Goal: Task Accomplishment & Management: Use online tool/utility

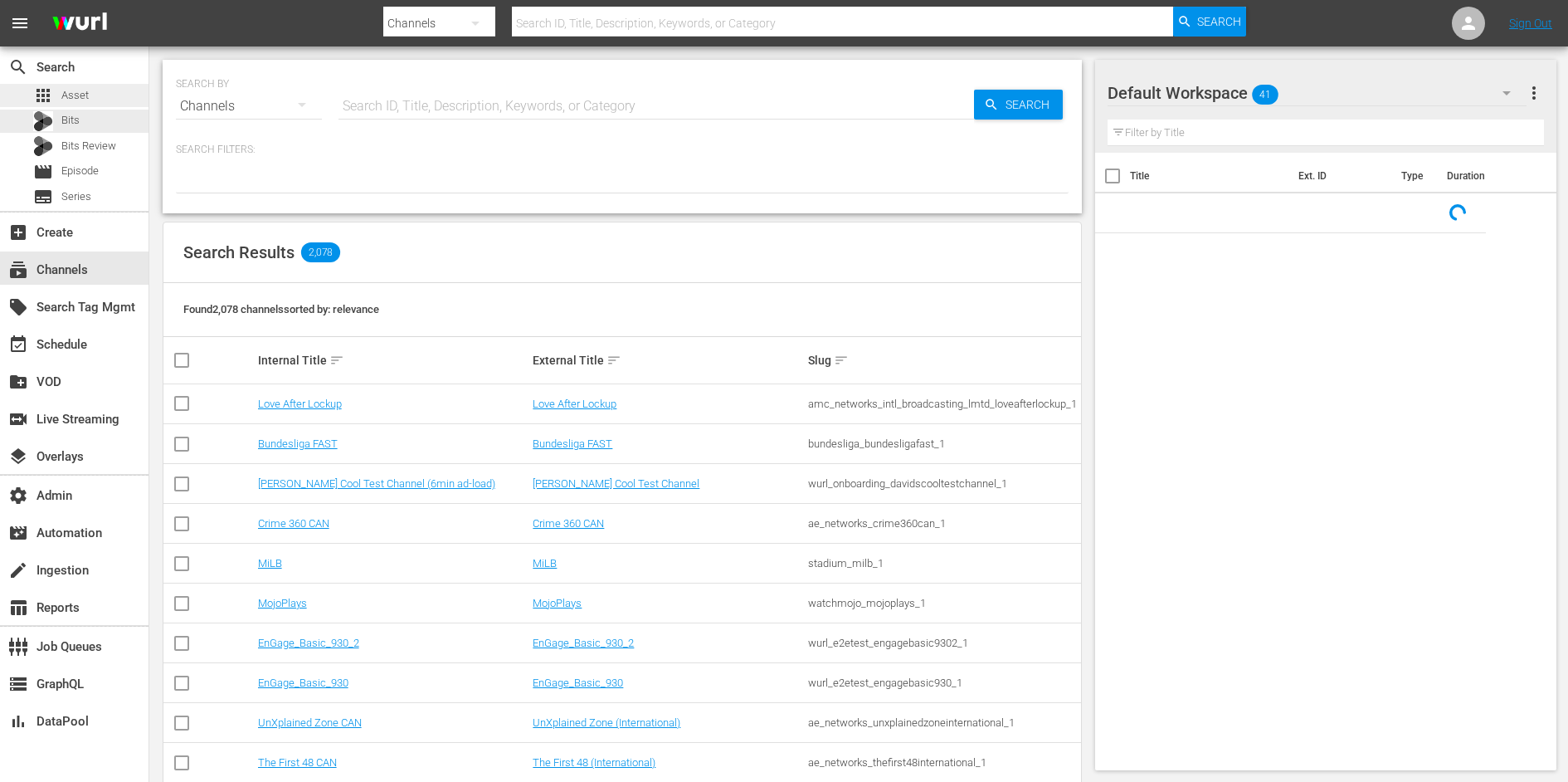
click at [83, 102] on span "Asset" at bounding box center [75, 95] width 27 height 16
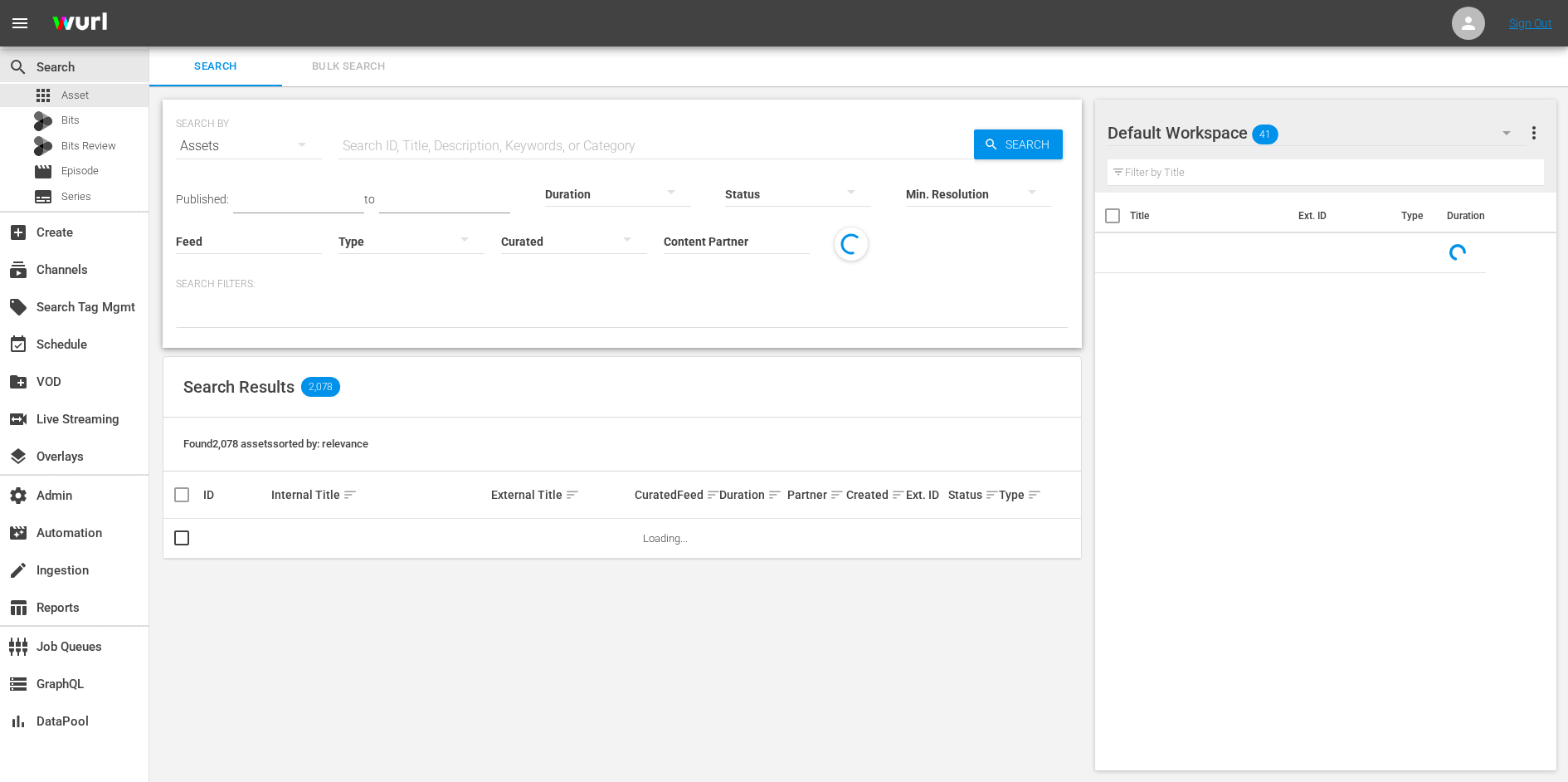
click at [722, 249] on input "Content Partner" at bounding box center [737, 242] width 146 height 60
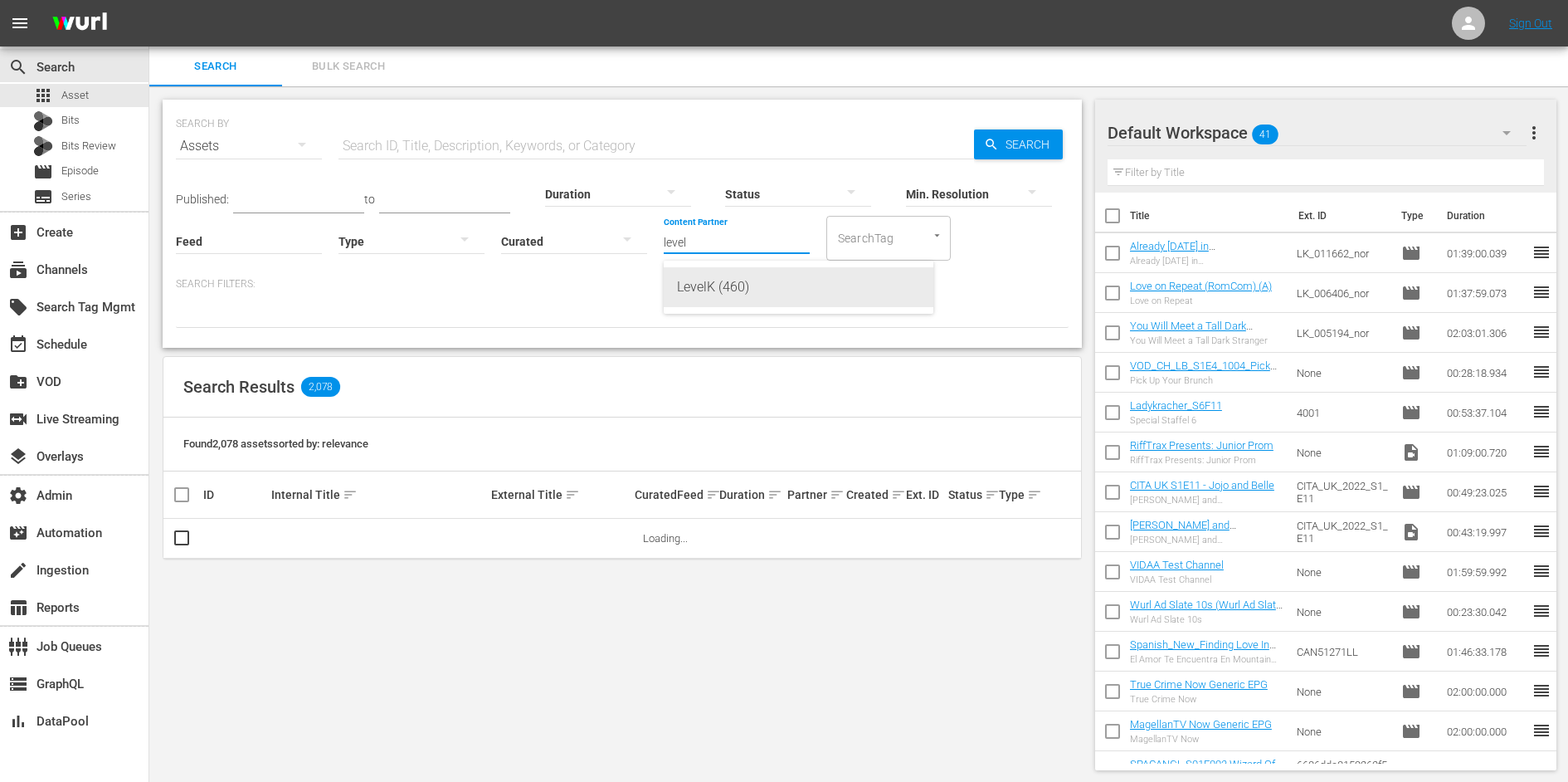
click at [730, 287] on div "LevelK (460)" at bounding box center [799, 288] width 243 height 40
type input "LevelK (460)"
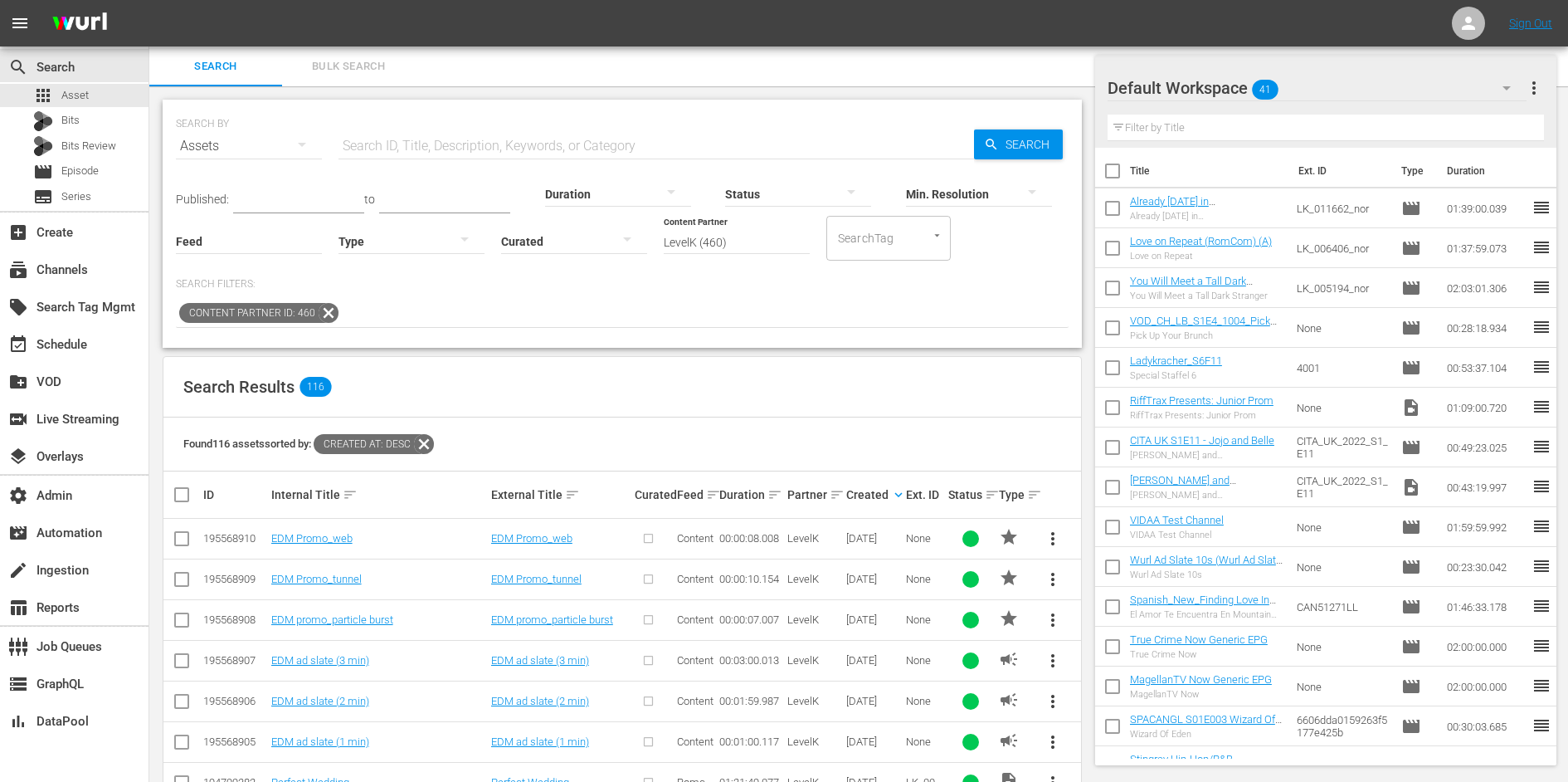
scroll to position [292, 0]
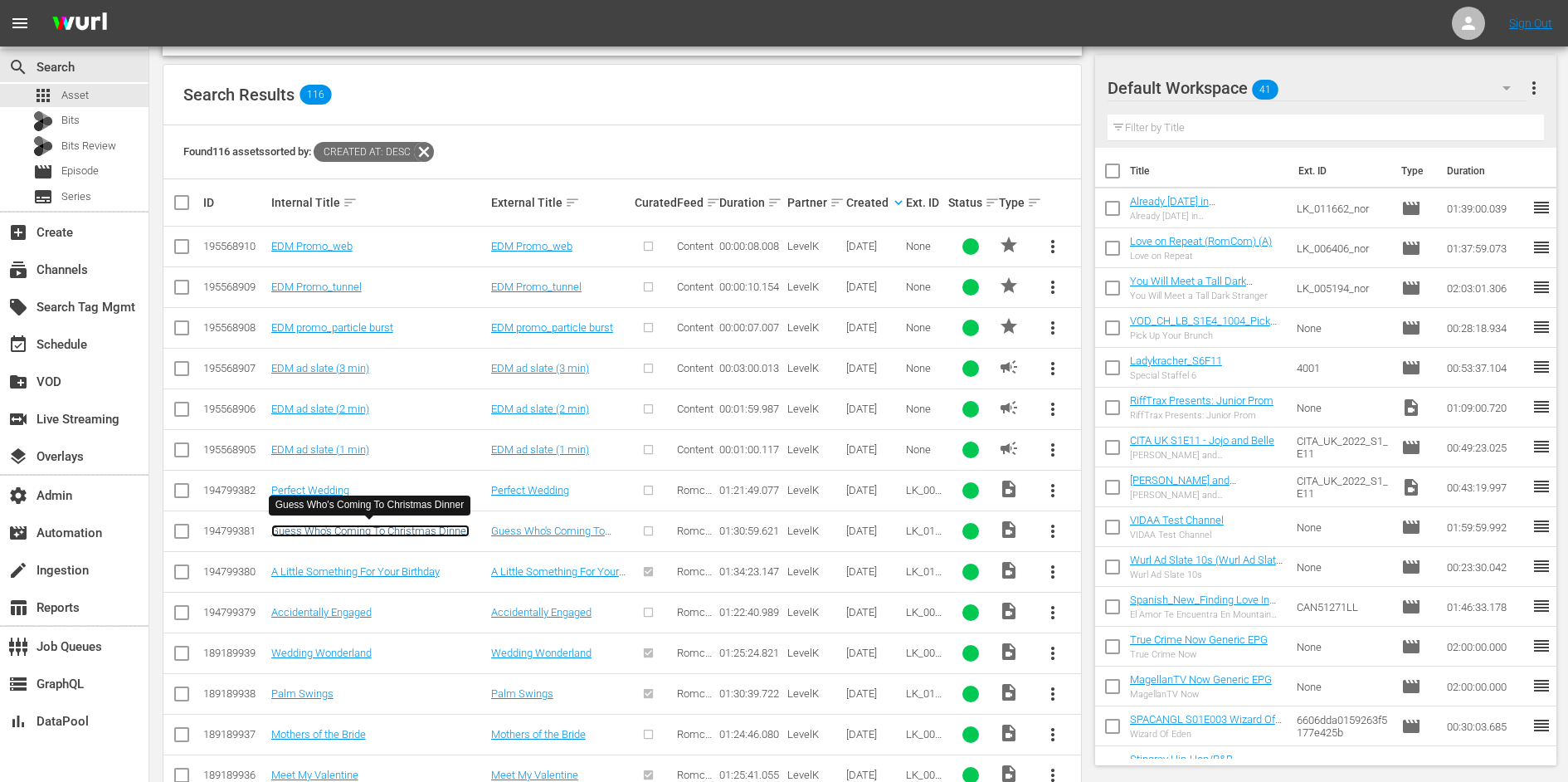
click at [376, 526] on link "Guess Who's Coming To Christmas Dinner" at bounding box center [370, 531] width 199 height 13
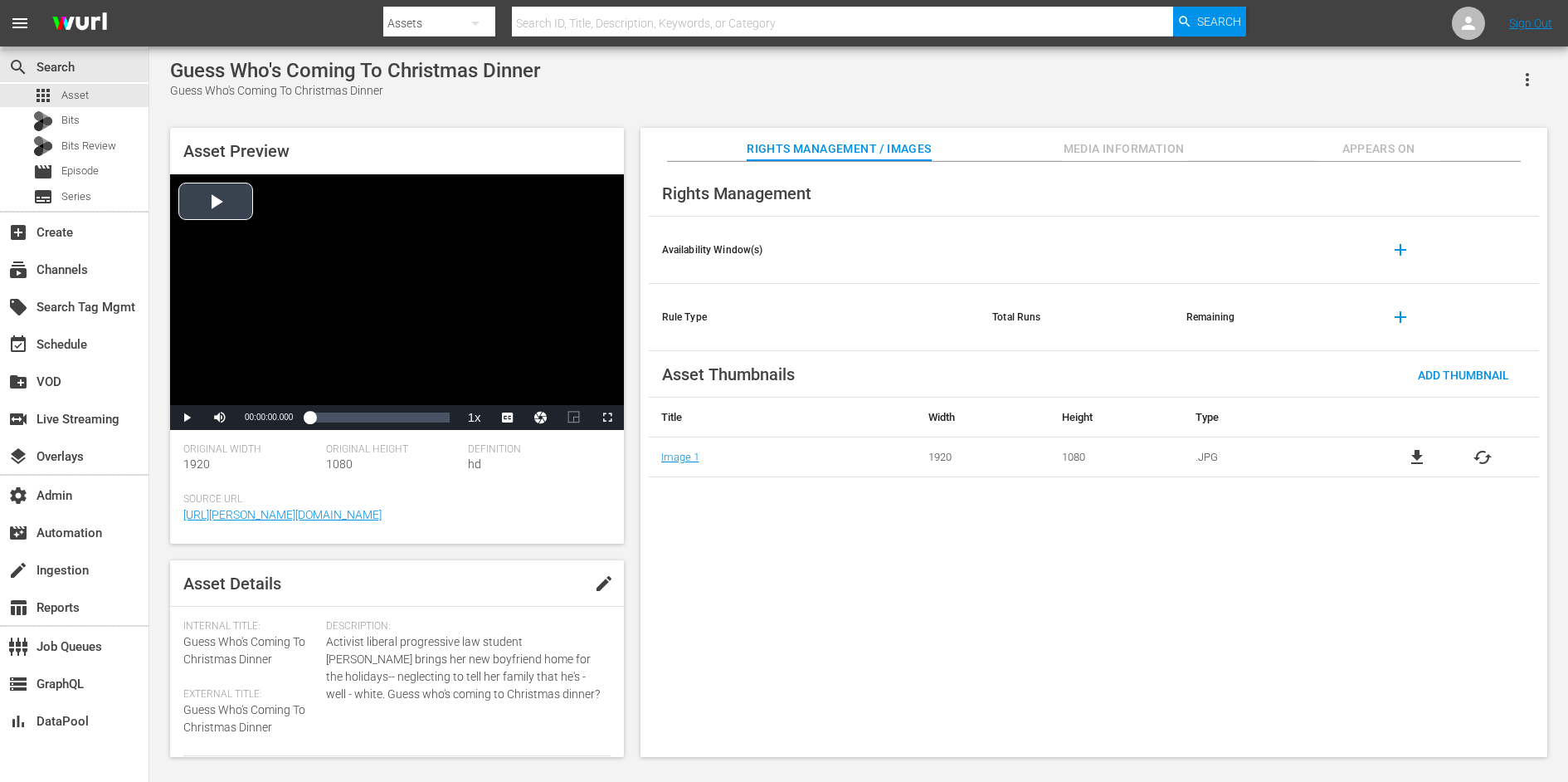
click at [287, 267] on div "Video Player" at bounding box center [397, 289] width 454 height 231
click at [505, 391] on span "DA" at bounding box center [507, 395] width 11 height 12
click at [389, 411] on div "00:51:59.783" at bounding box center [389, 418] width 1 height 16
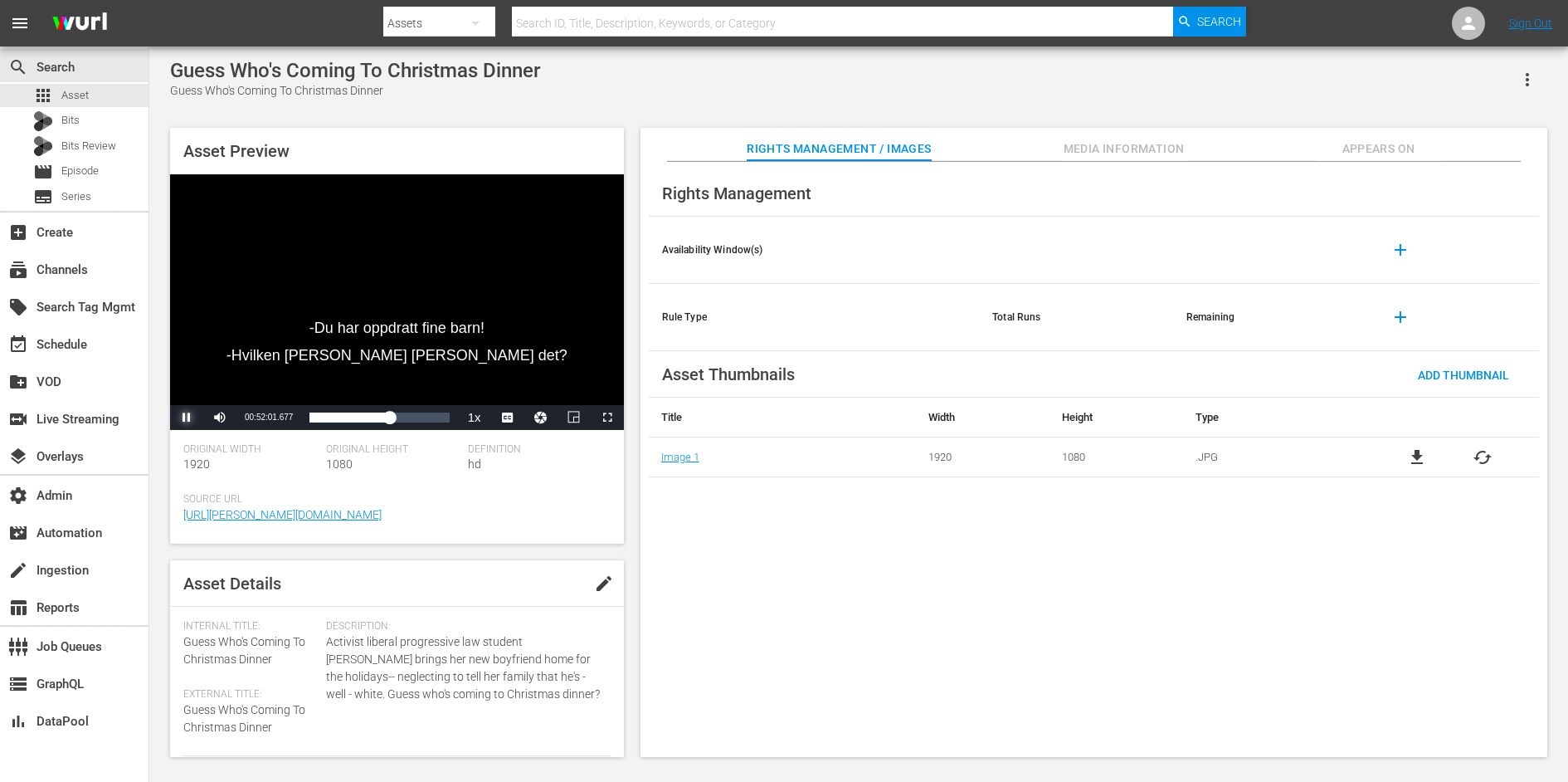
click at [187, 418] on span "Video Player" at bounding box center [187, 418] width 0 height 0
click at [1388, 132] on button "Appears On" at bounding box center [1379, 145] width 124 height 33
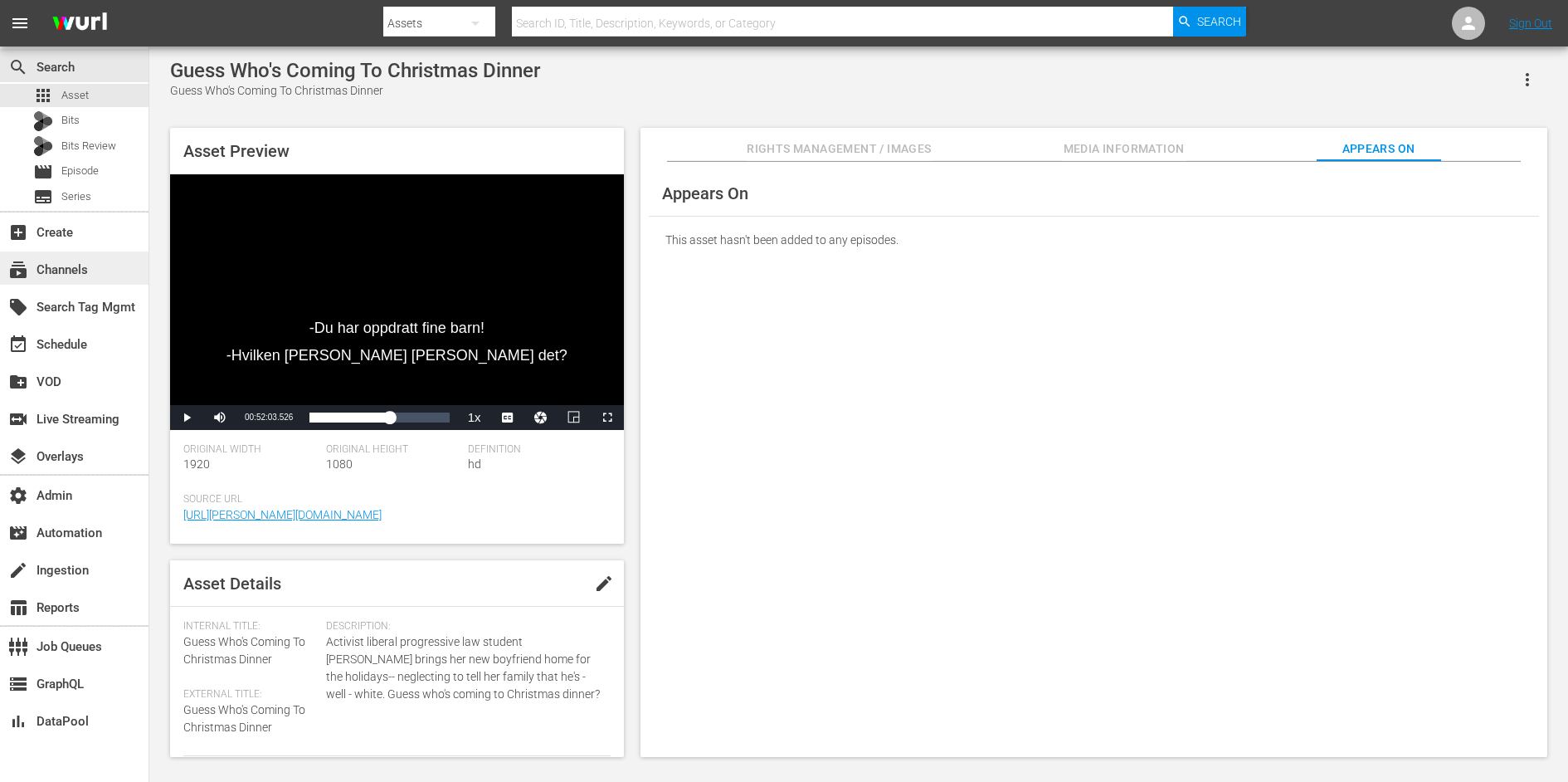
click at [76, 268] on div "subscriptions Channels" at bounding box center [47, 267] width 93 height 15
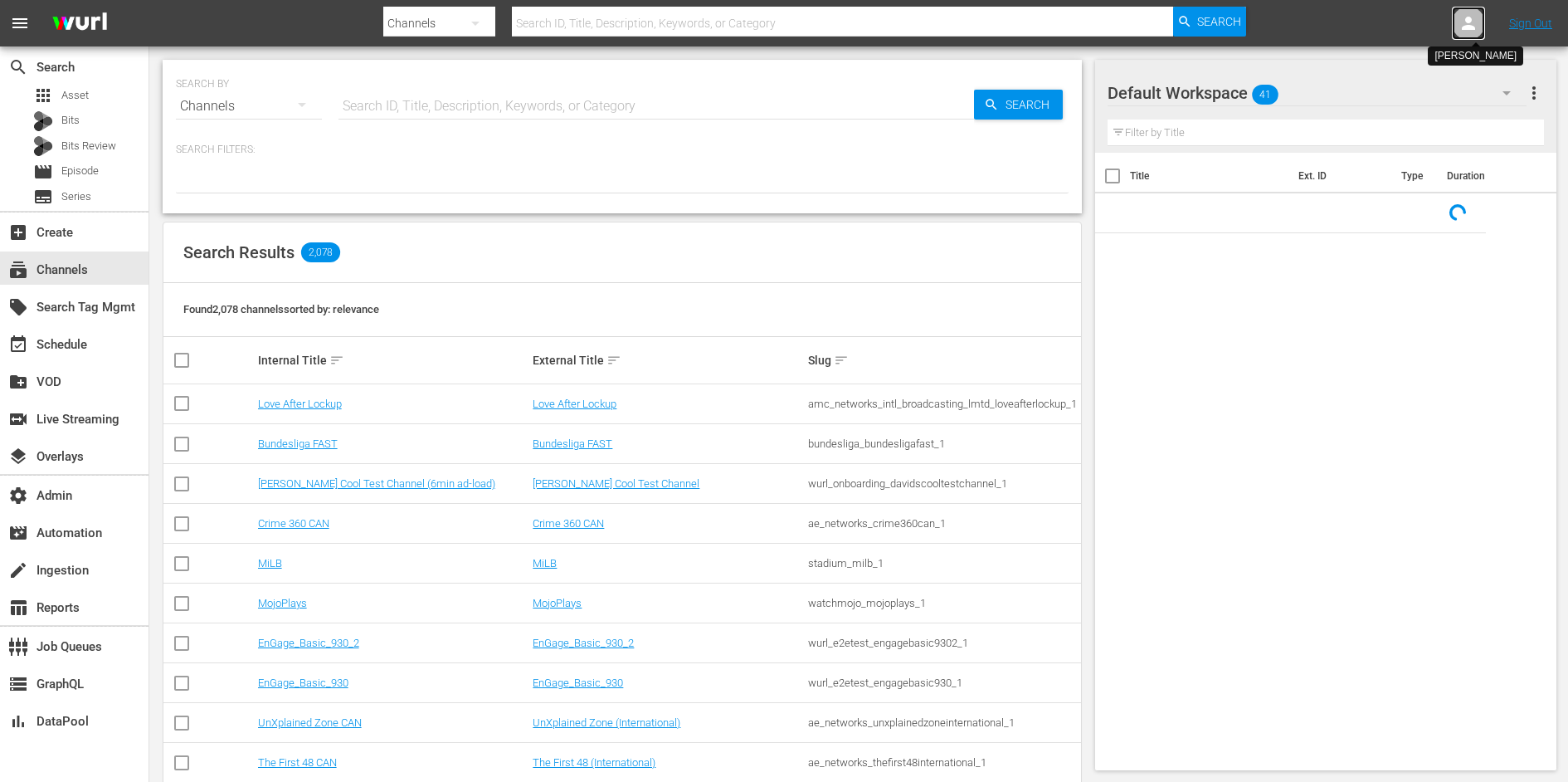
click at [1464, 16] on icon at bounding box center [1468, 24] width 20 height 20
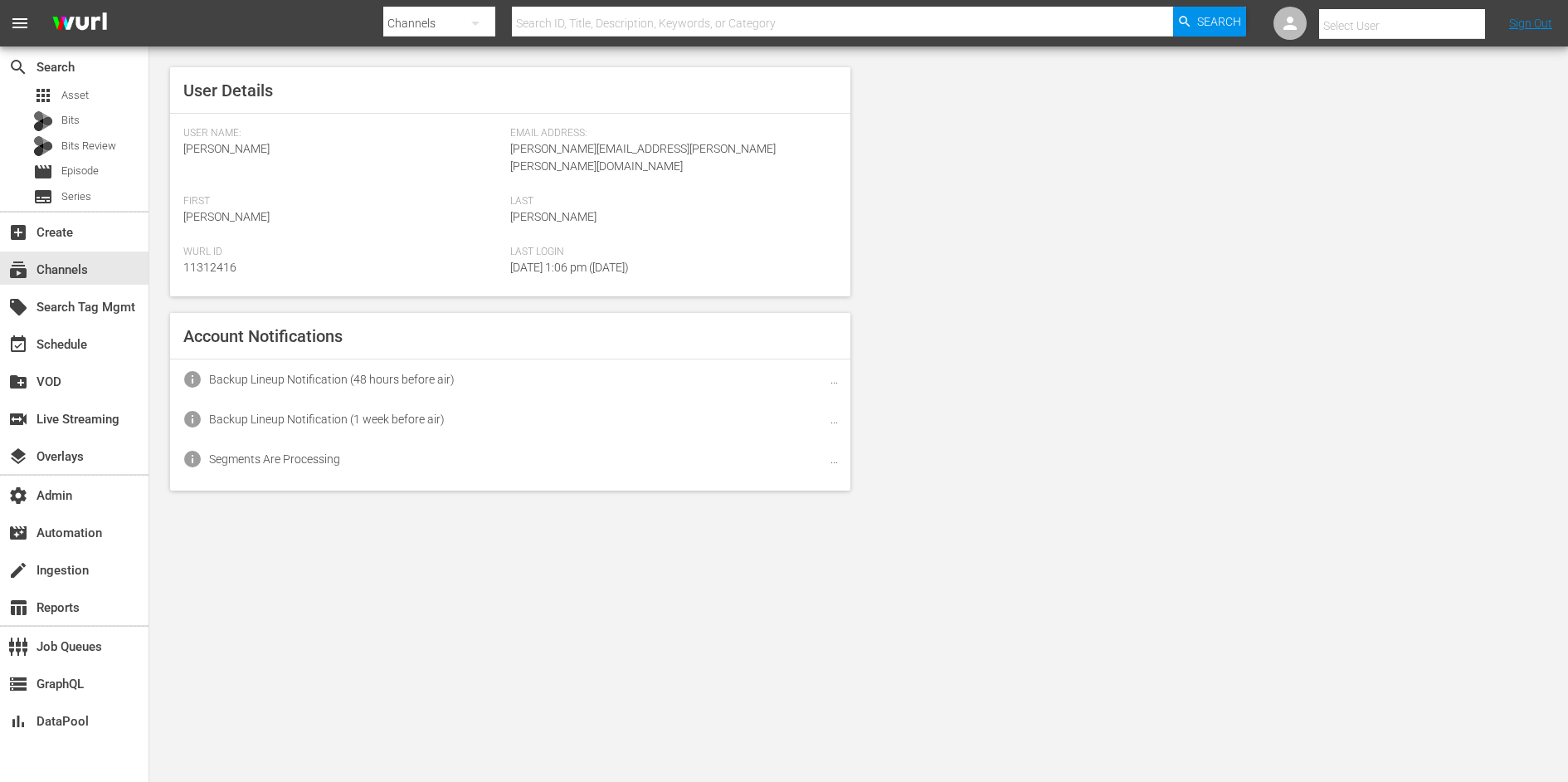
click at [1415, 16] on input "text" at bounding box center [1425, 26] width 212 height 40
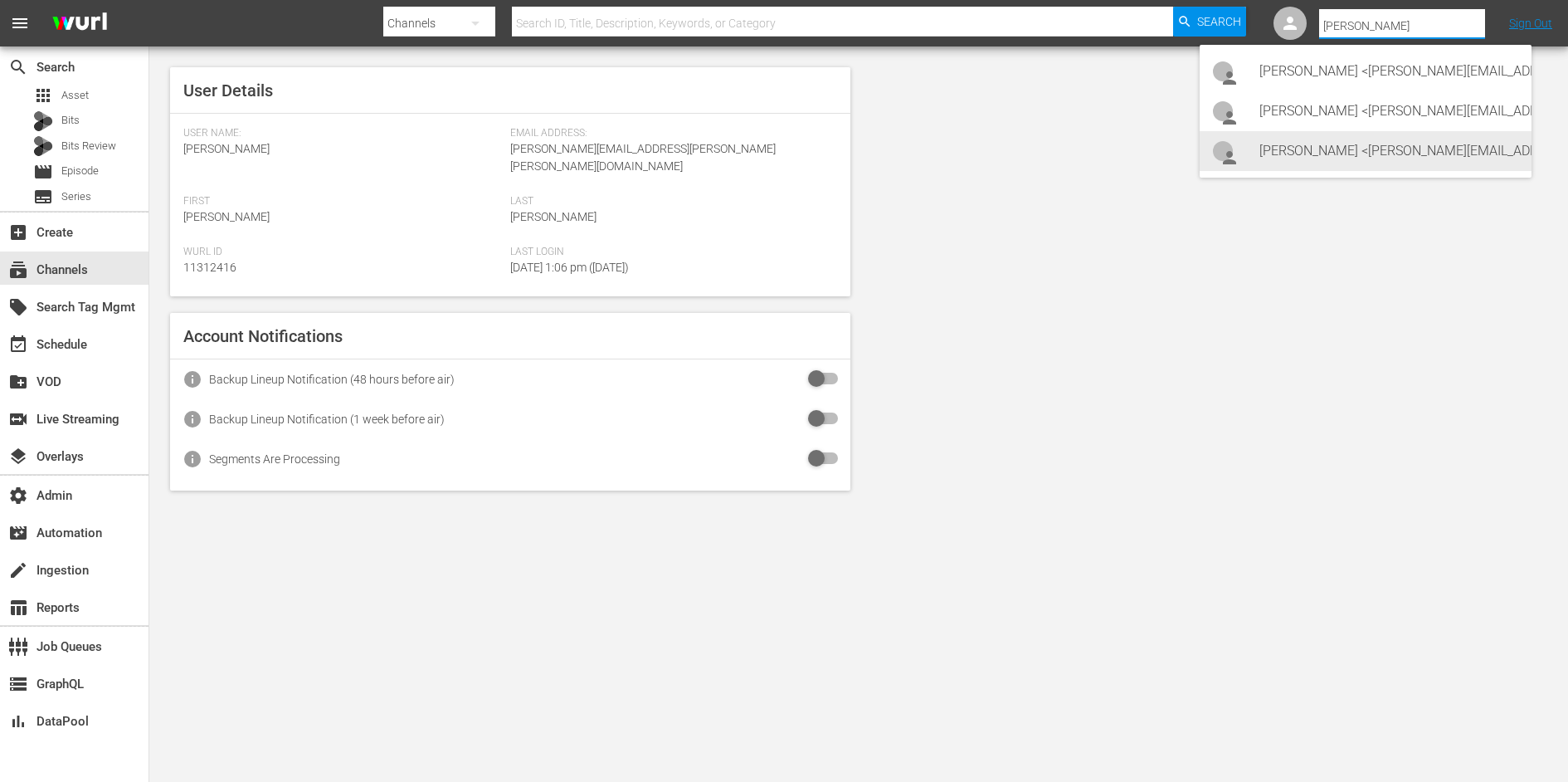
click at [1319, 156] on div "[PERSON_NAME] <[PERSON_NAME][EMAIL_ADDRESS][DOMAIN_NAME]>" at bounding box center [1389, 151] width 259 height 40
type input "[PERSON_NAME] (11314798)"
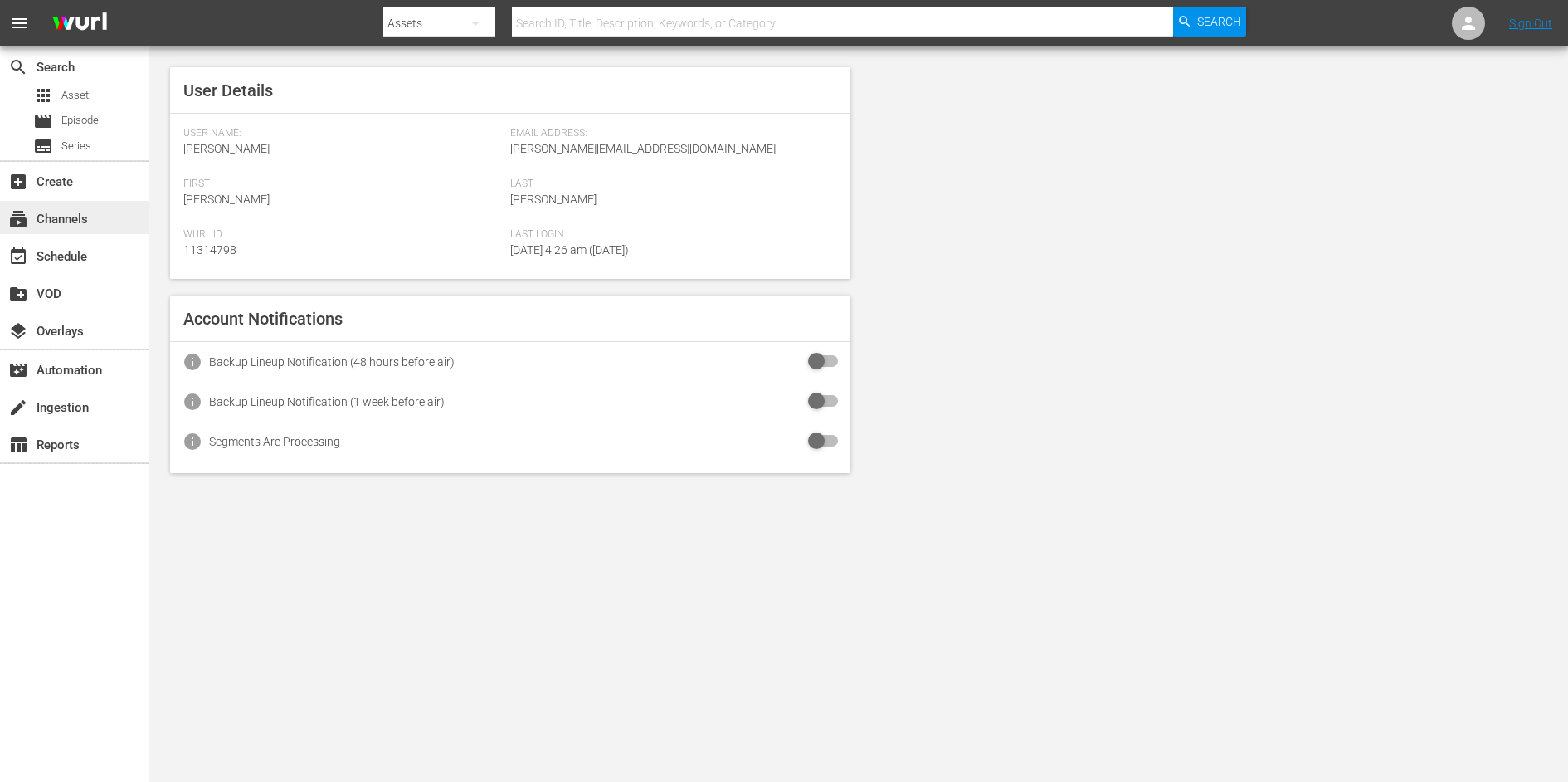
click at [65, 221] on div "subscriptions Channels" at bounding box center [47, 216] width 93 height 15
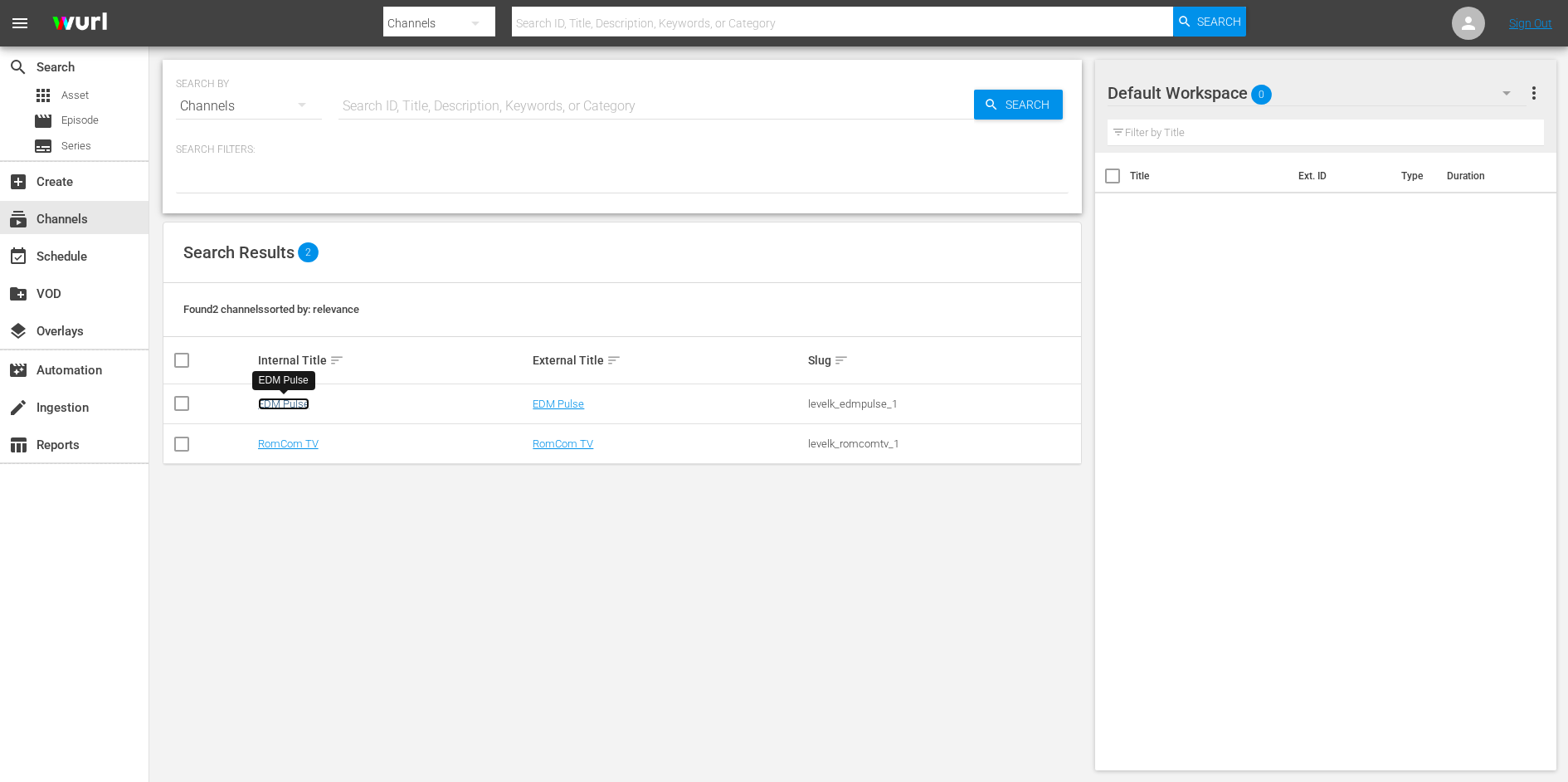
click at [265, 407] on link "EDM Pulse" at bounding box center [284, 404] width 51 height 13
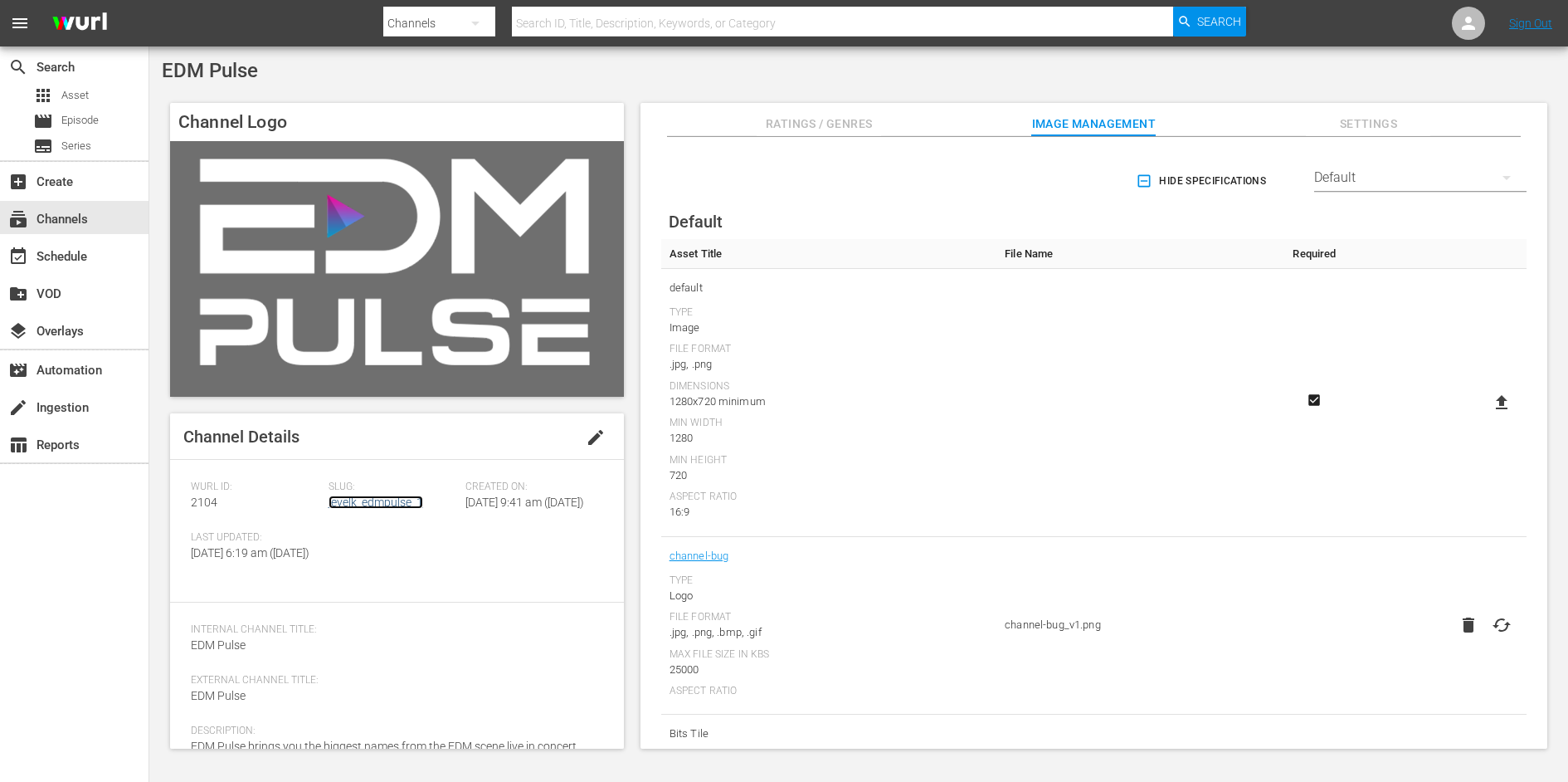
click at [392, 503] on link "levelk_edmpulse_1" at bounding box center [375, 502] width 94 height 14
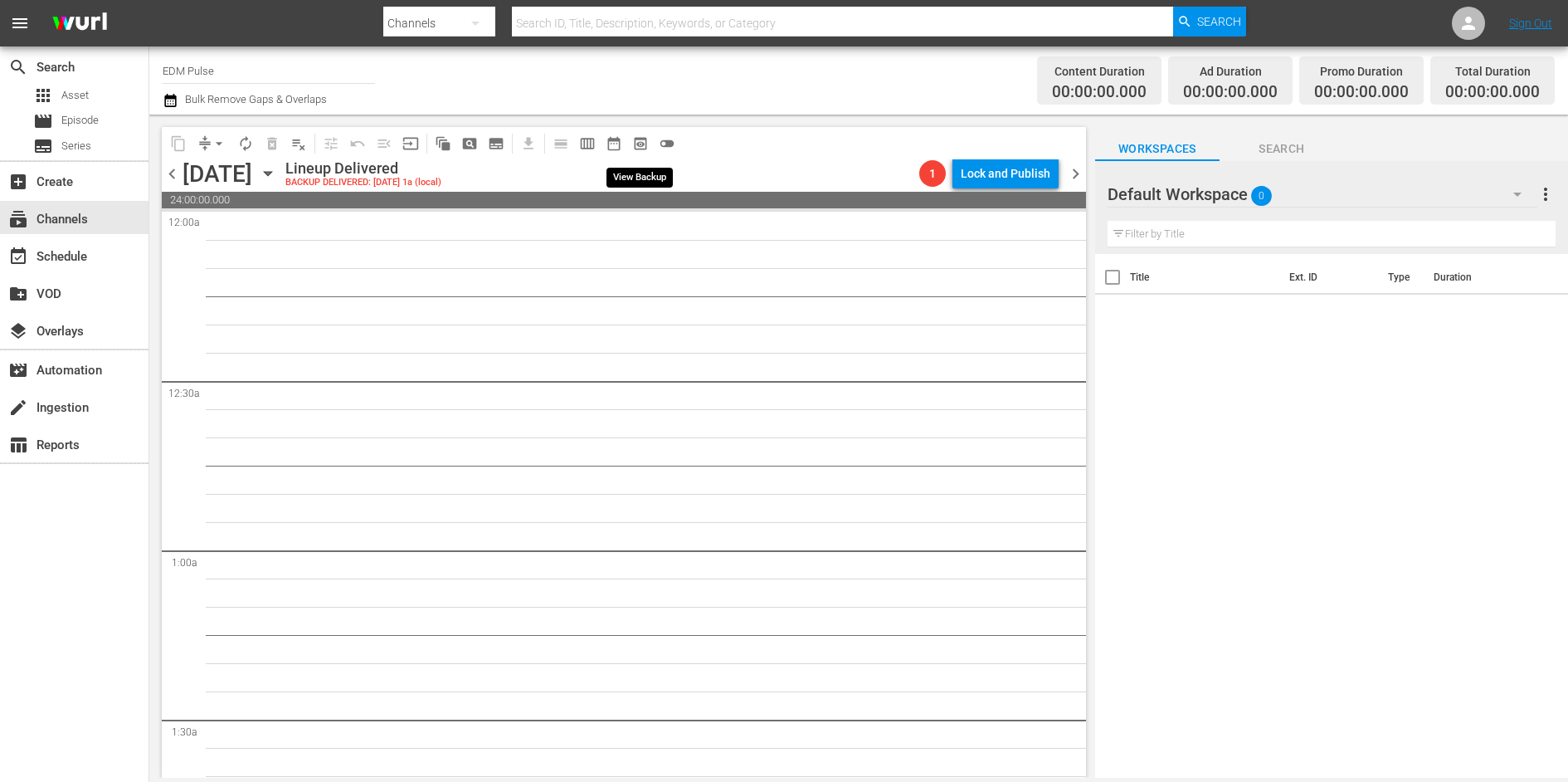
click at [642, 136] on span "preview_outlined" at bounding box center [641, 144] width 16 height 16
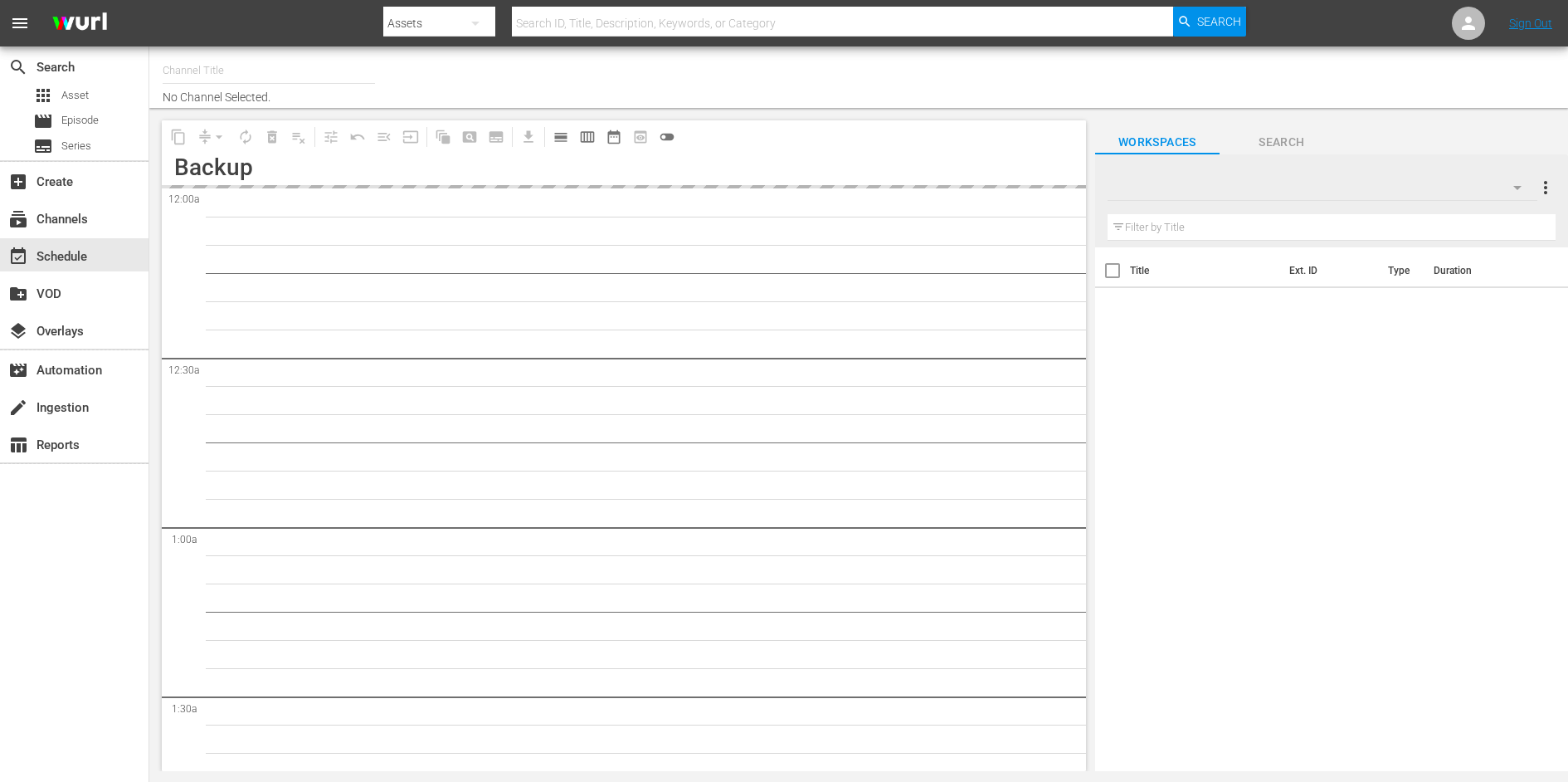
type input "EDM Pulse (2104)"
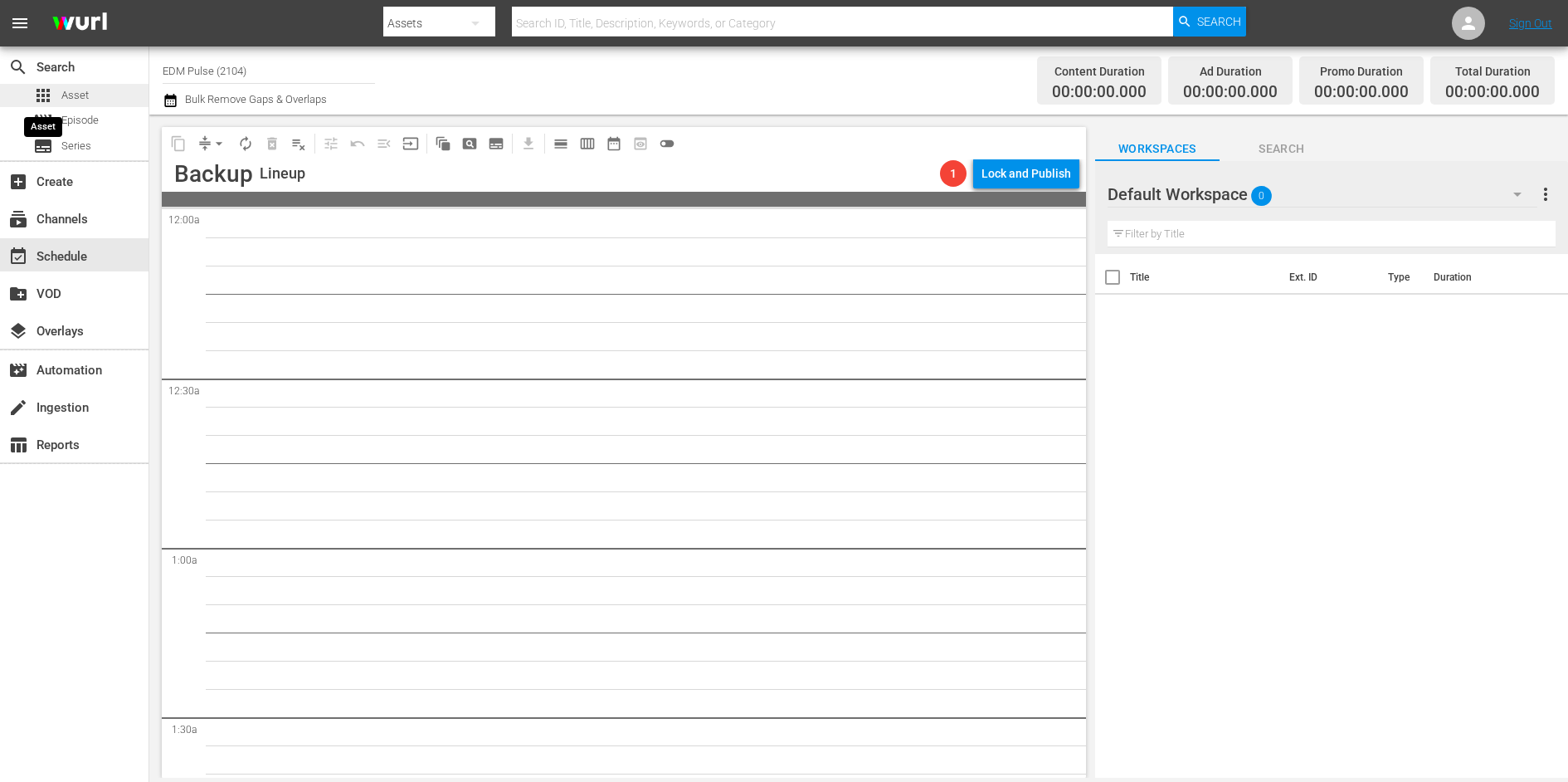
click at [49, 94] on span "apps" at bounding box center [43, 95] width 20 height 20
